Goal: Task Accomplishment & Management: Complete application form

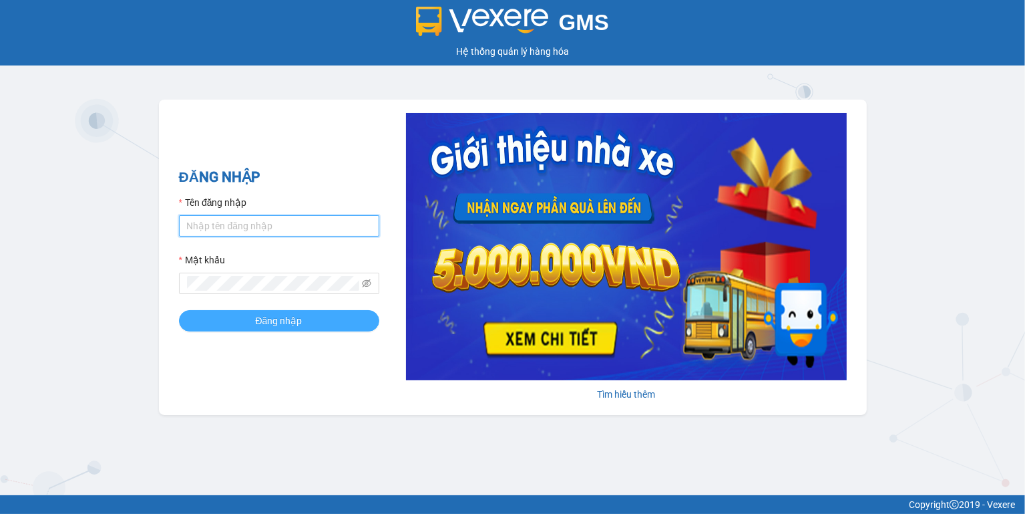
type input "ngoc.taithang"
click at [263, 315] on span "Đăng nhập" at bounding box center [279, 320] width 47 height 15
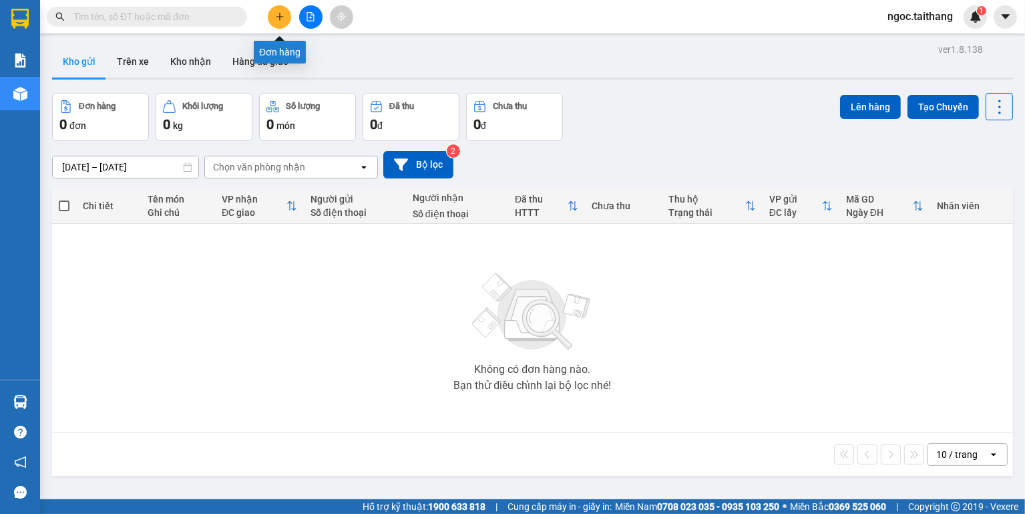
click at [281, 14] on icon "plus" at bounding box center [279, 16] width 9 height 9
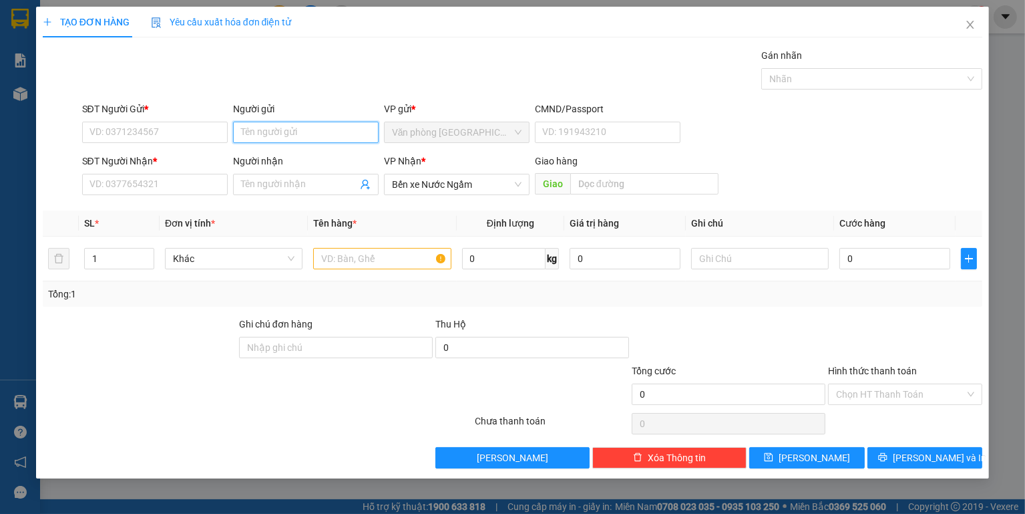
click at [315, 139] on input "Người gửi" at bounding box center [306, 132] width 146 height 21
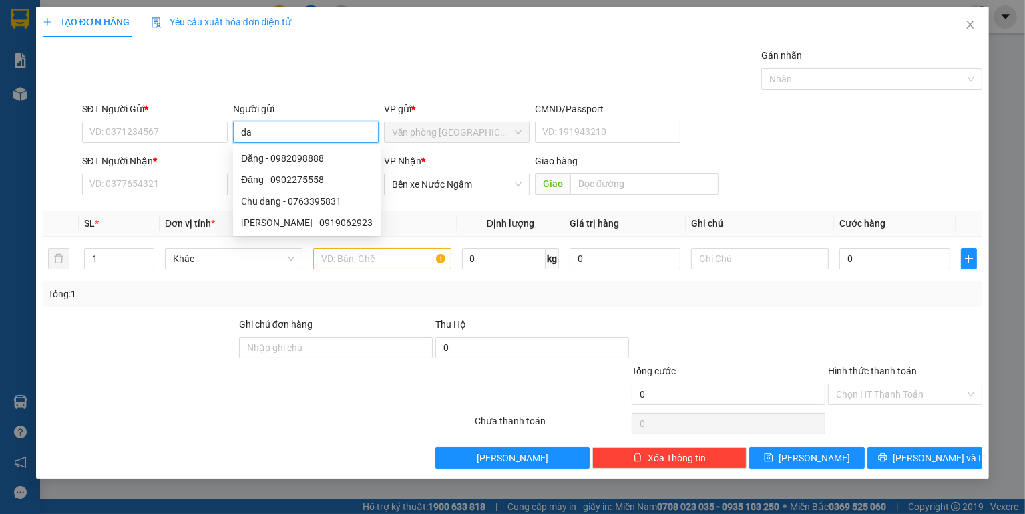
type input "d"
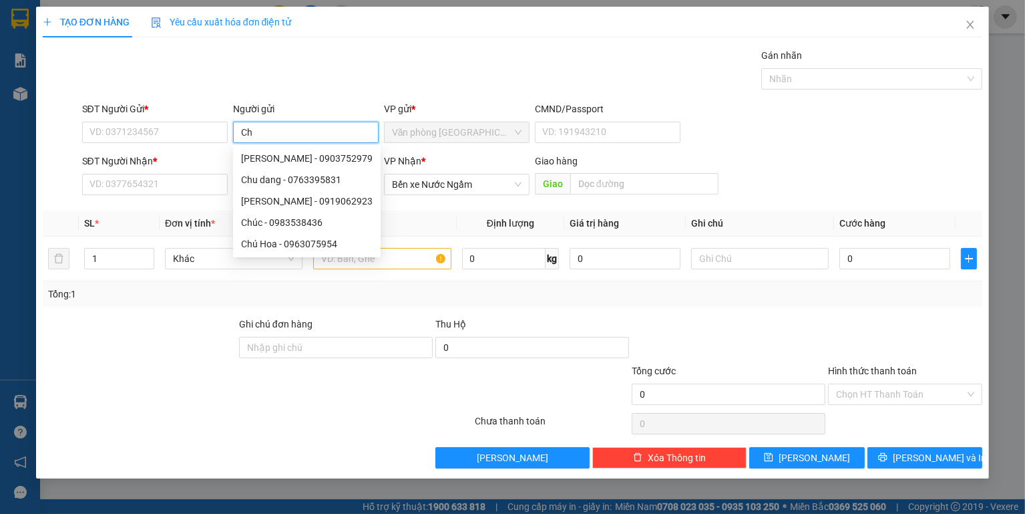
type input "C"
type input "D"
type input "Đ"
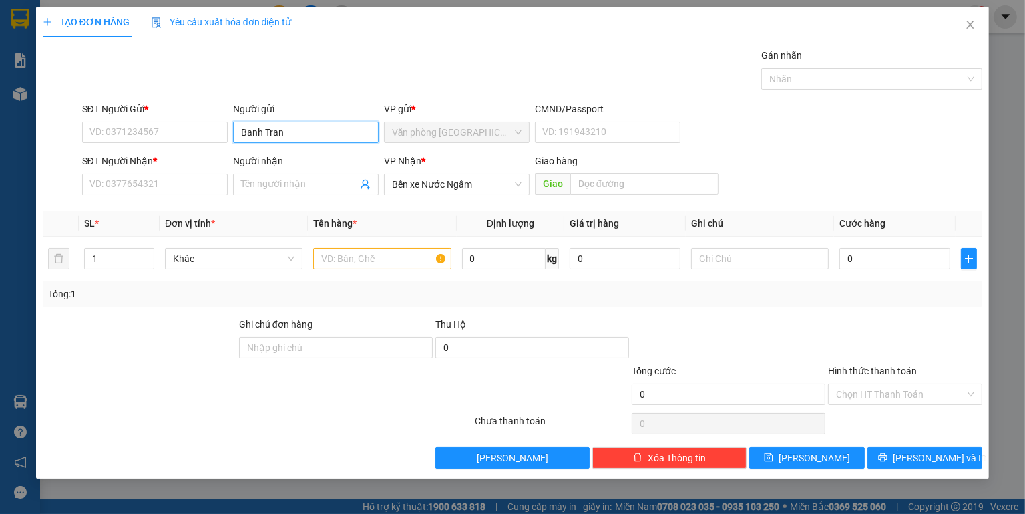
type input "Banh Trang"
click at [291, 163] on div "Banh Tráng - 0912189324" at bounding box center [306, 158] width 130 height 15
type input "0912189324"
type input "Banh Tráng"
click at [182, 180] on input "SĐT Người Nhận *" at bounding box center [155, 184] width 146 height 21
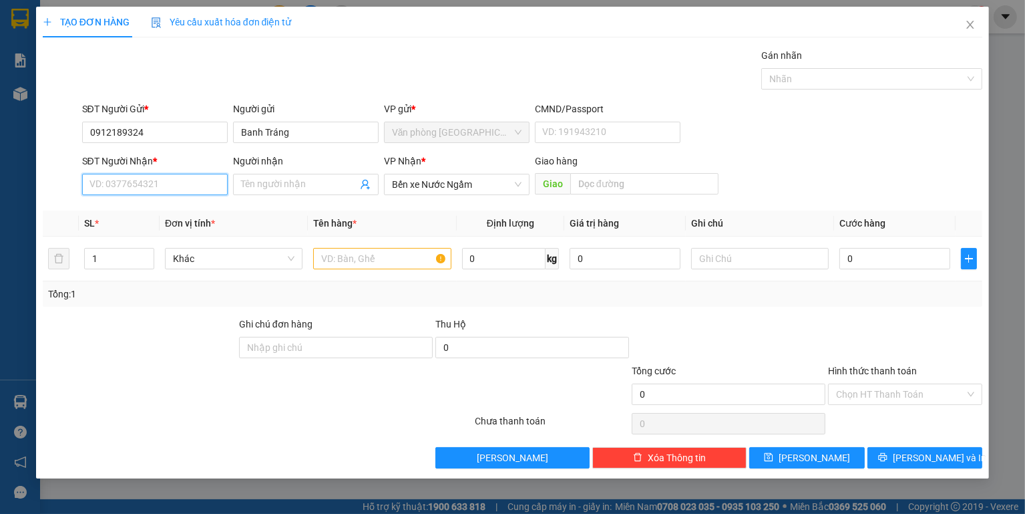
click at [182, 180] on input "SĐT Người Nhận *" at bounding box center [155, 184] width 146 height 21
type input "9"
click at [142, 210] on div "0763398531 - Anh" at bounding box center [155, 210] width 130 height 15
type input "0763398531"
type input "Anh"
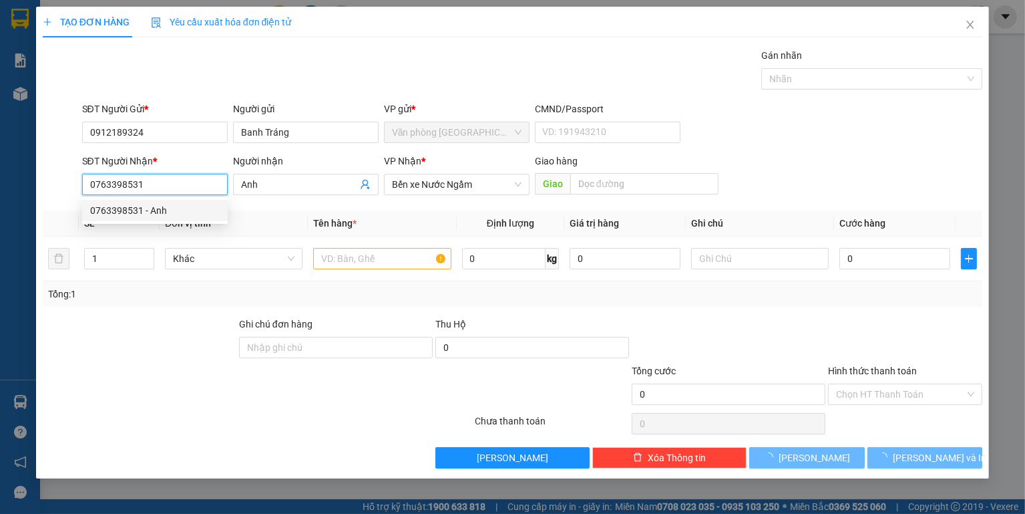
type input "700.000"
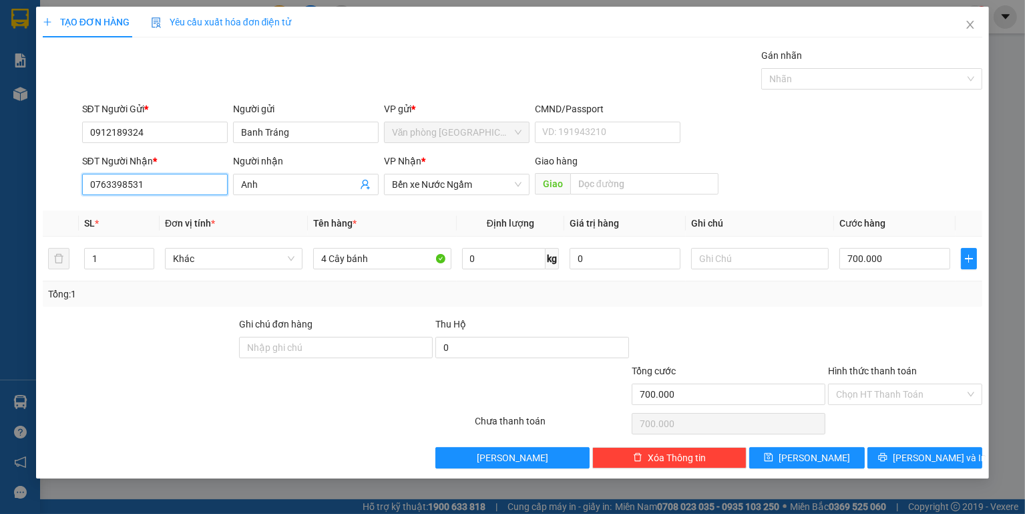
type input "0763398531"
click at [901, 378] on div "Hình thức thanh toán" at bounding box center [905, 373] width 154 height 20
click at [906, 393] on input "Hình thức thanh toán" at bounding box center [900, 394] width 129 height 20
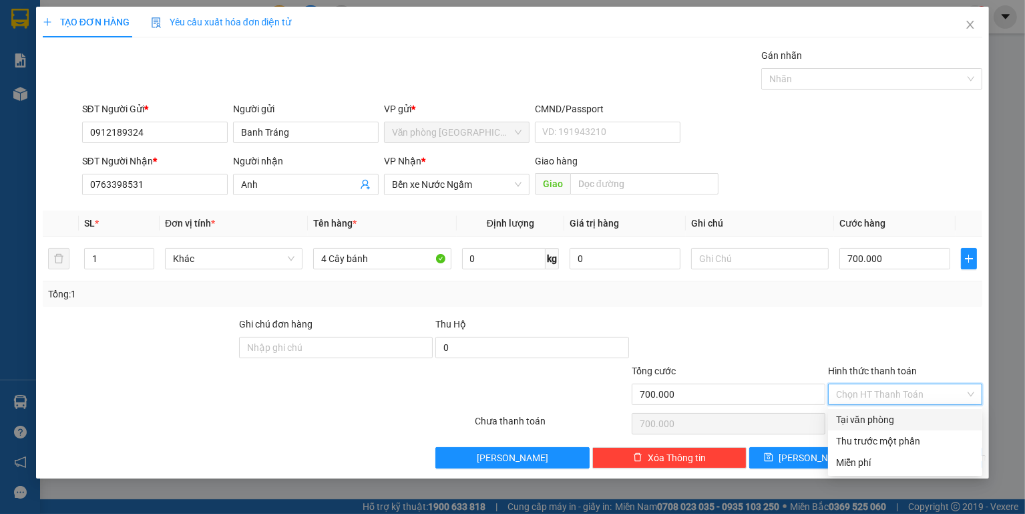
click at [887, 411] on div "Tại văn phòng" at bounding box center [905, 419] width 154 height 21
type input "0"
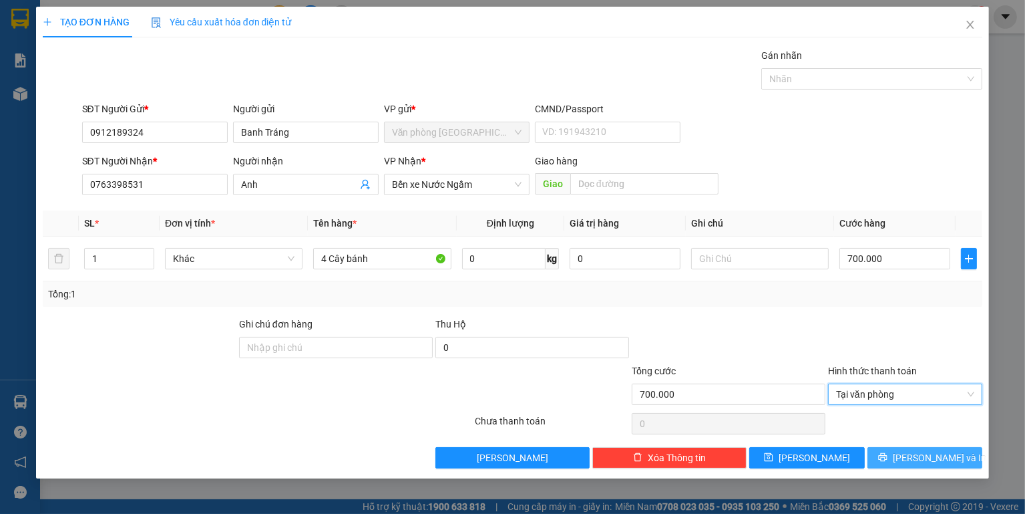
click at [914, 461] on span "[PERSON_NAME] và In" at bounding box center [940, 457] width 94 height 15
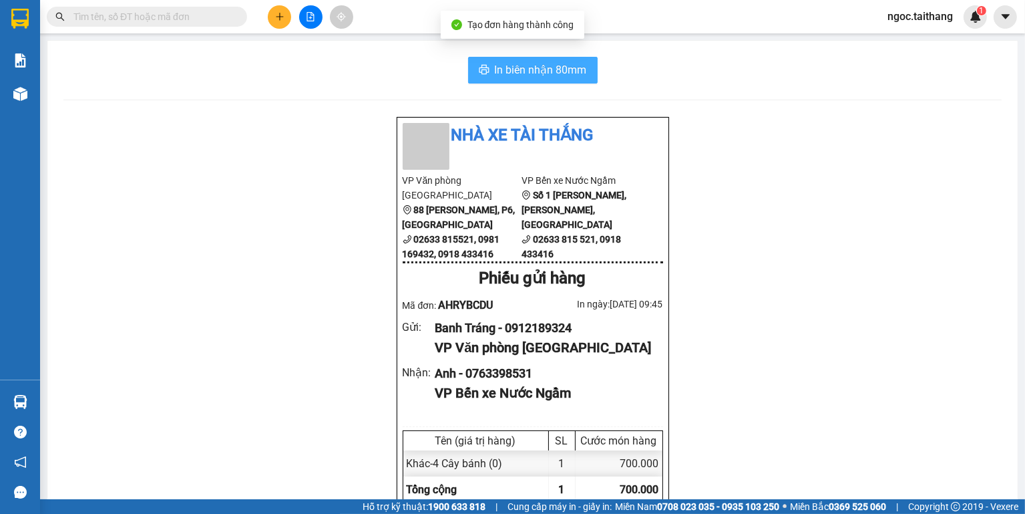
click at [580, 72] on span "In biên nhận 80mm" at bounding box center [541, 69] width 92 height 17
